Goal: Obtain resource: Obtain resource

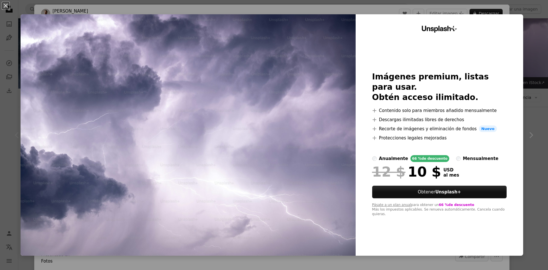
click at [537, 177] on div "An X shape Unsplash+ Imágenes premium, listas para usar. Obtén acceso ilimitado…" at bounding box center [274, 135] width 548 height 270
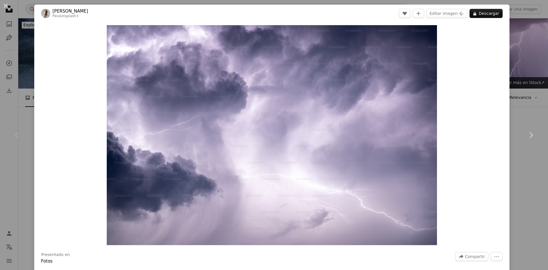
click at [27, 231] on div "An X shape Chevron left Chevron right [PERSON_NAME] Para Unsplash+ A heart A pl…" at bounding box center [274, 135] width 548 height 270
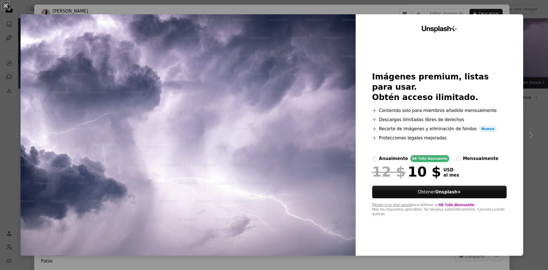
click at [531, 167] on div "An X shape Unsplash+ Imágenes premium, listas para usar. Obtén acceso ilimitado…" at bounding box center [274, 135] width 548 height 270
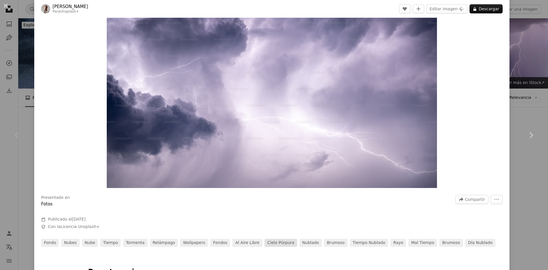
scroll to position [86, 0]
